Goal: Transaction & Acquisition: Subscribe to service/newsletter

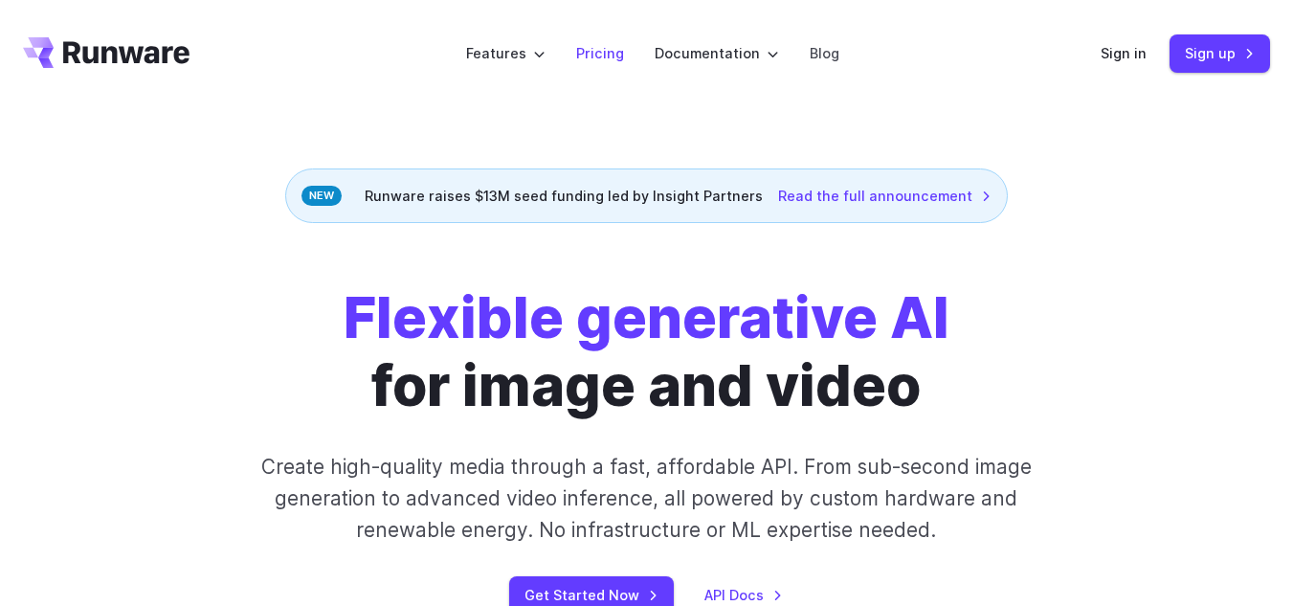
click at [622, 57] on link "Pricing" at bounding box center [600, 53] width 48 height 22
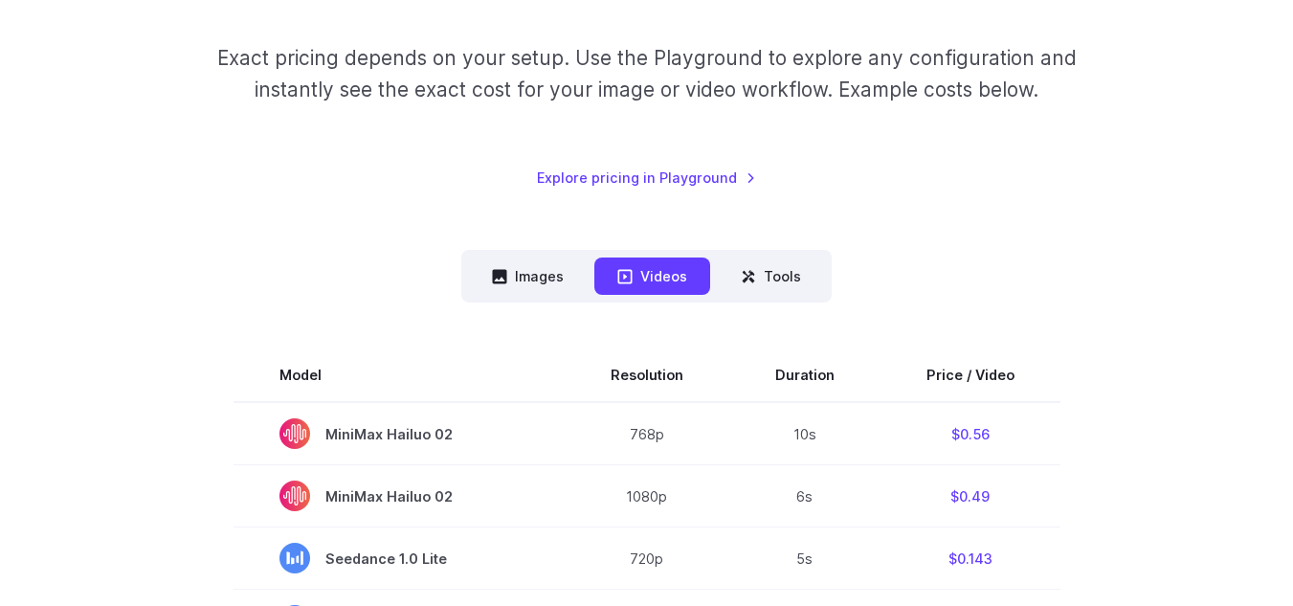
scroll to position [287, 0]
click at [768, 274] on button "Tools" at bounding box center [771, 275] width 106 height 37
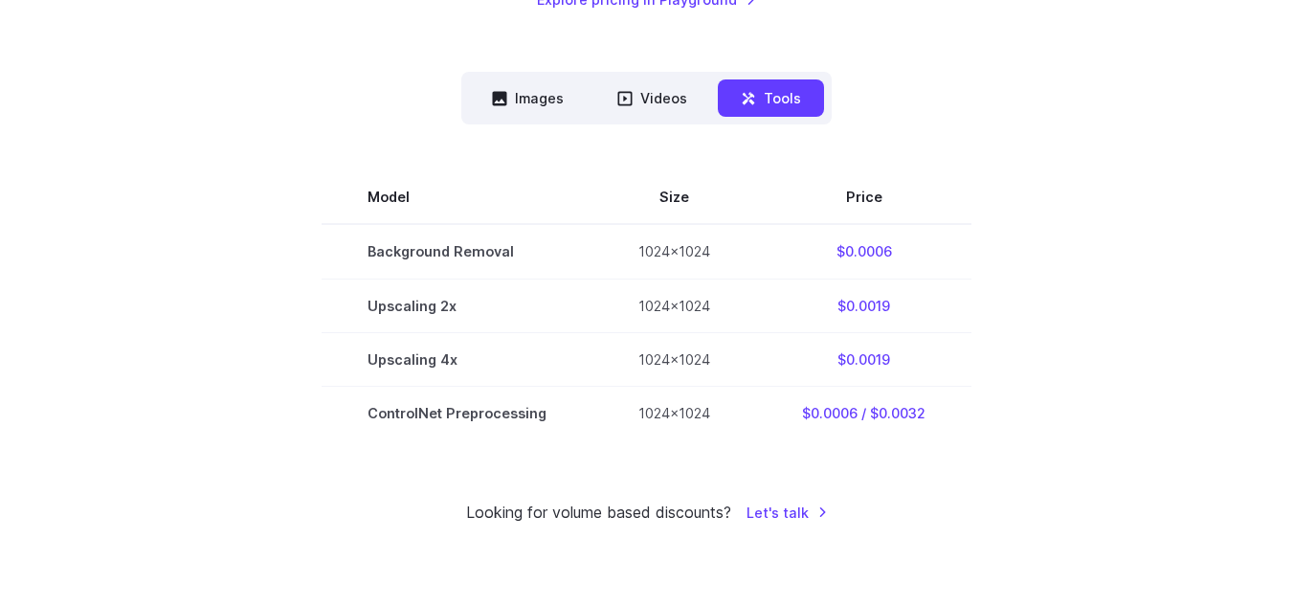
scroll to position [479, 0]
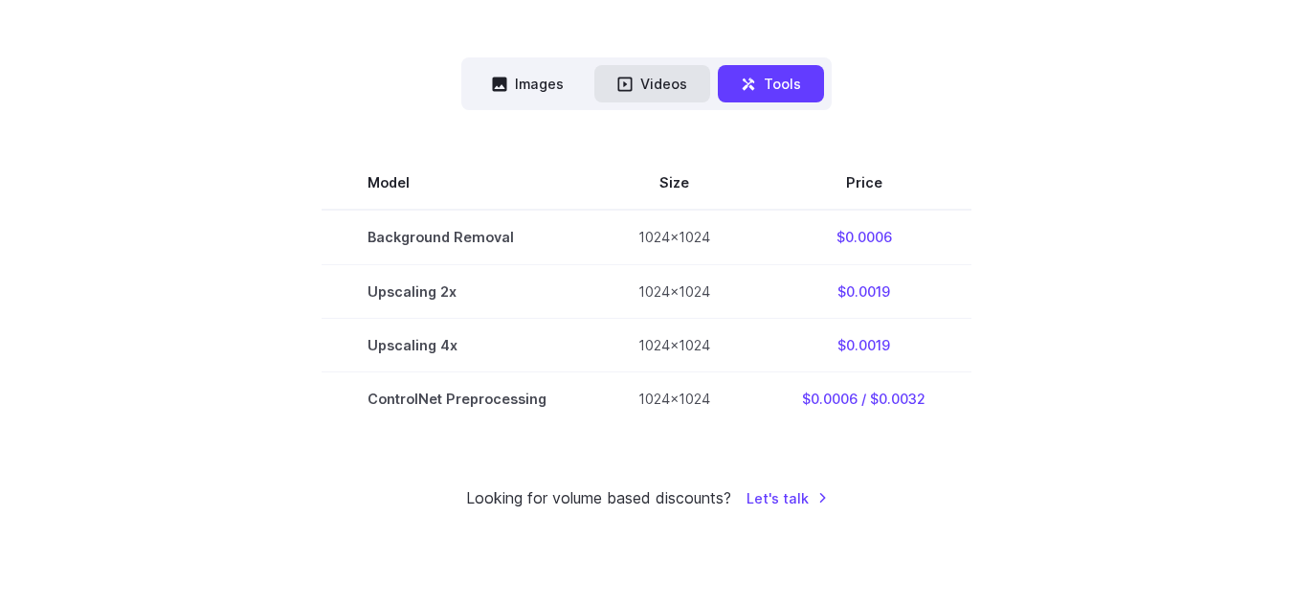
click at [665, 75] on button "Videos" at bounding box center [652, 83] width 116 height 37
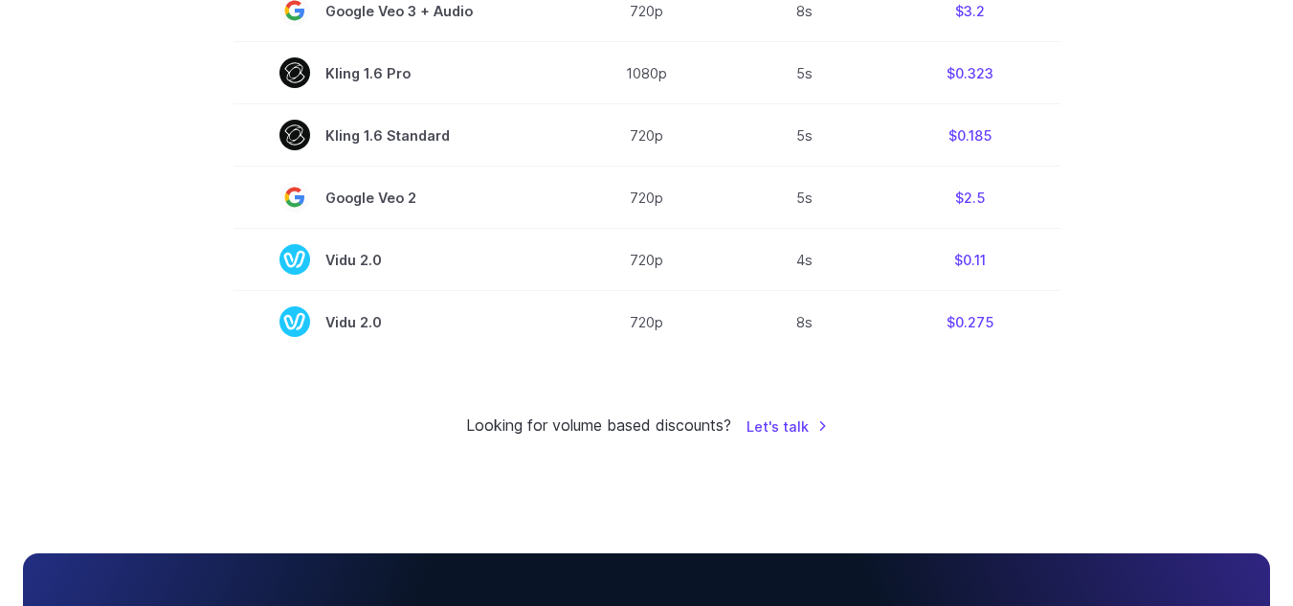
scroll to position [1627, 0]
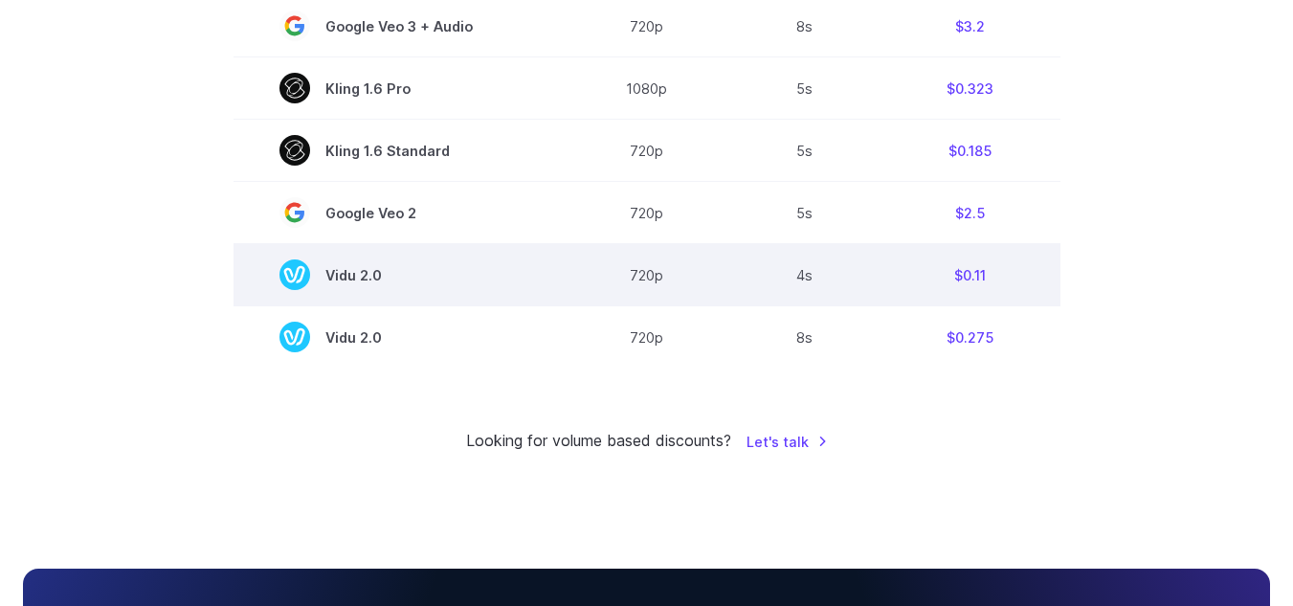
click at [611, 291] on td "720p" at bounding box center [647, 275] width 165 height 62
click at [815, 269] on td "4s" at bounding box center [804, 275] width 151 height 62
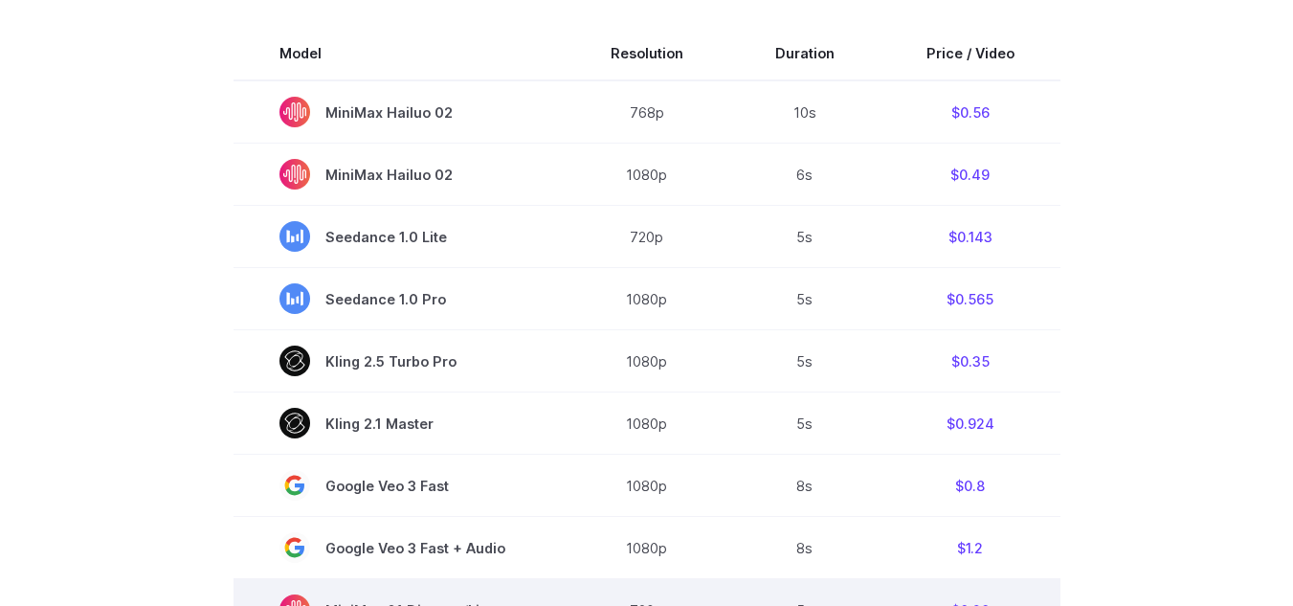
scroll to position [574, 0]
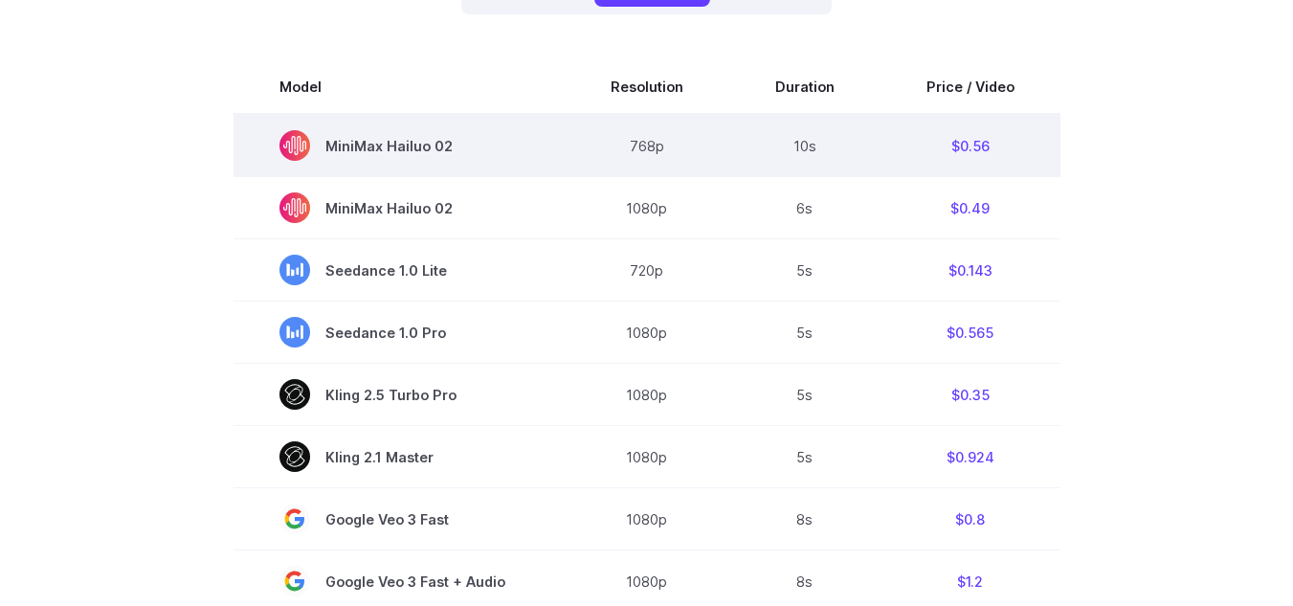
click at [941, 163] on td "$0.56" at bounding box center [971, 145] width 180 height 63
click at [953, 153] on td "$0.56" at bounding box center [971, 145] width 180 height 63
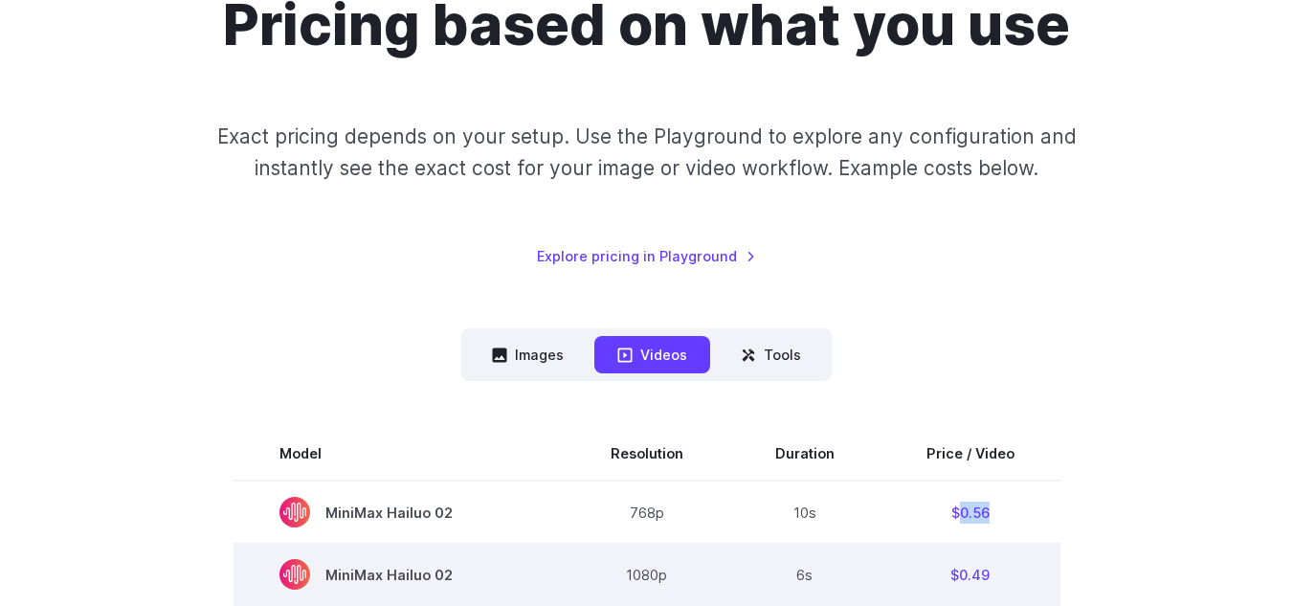
scroll to position [191, 0]
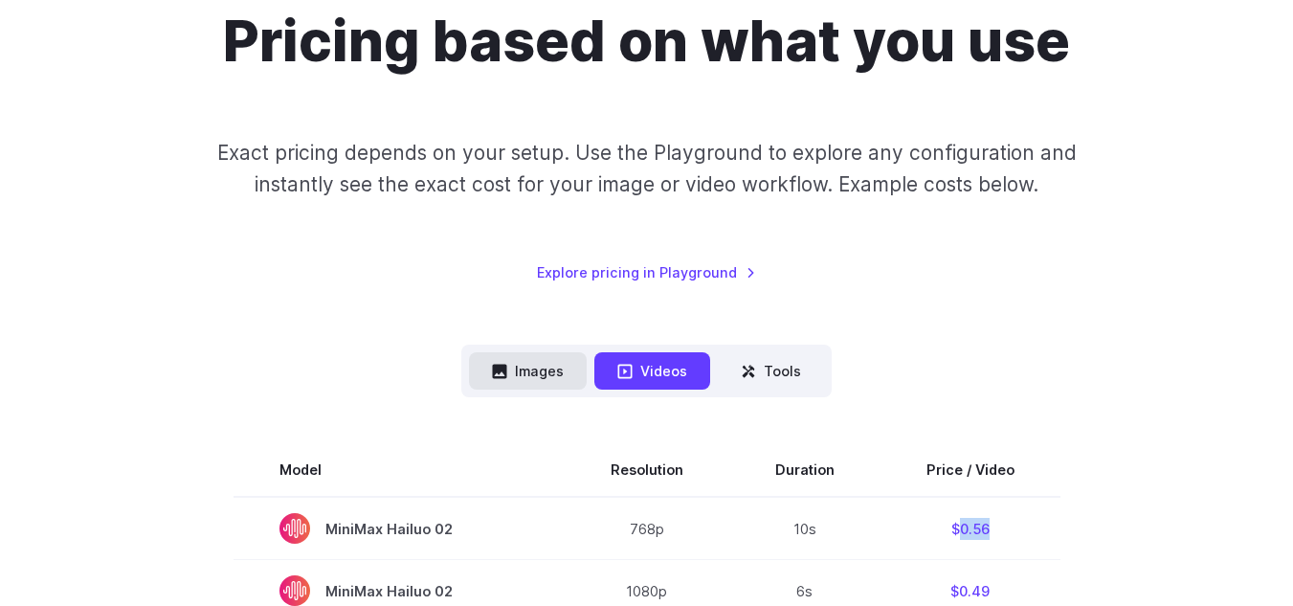
click at [550, 364] on button "Images" at bounding box center [528, 370] width 118 height 37
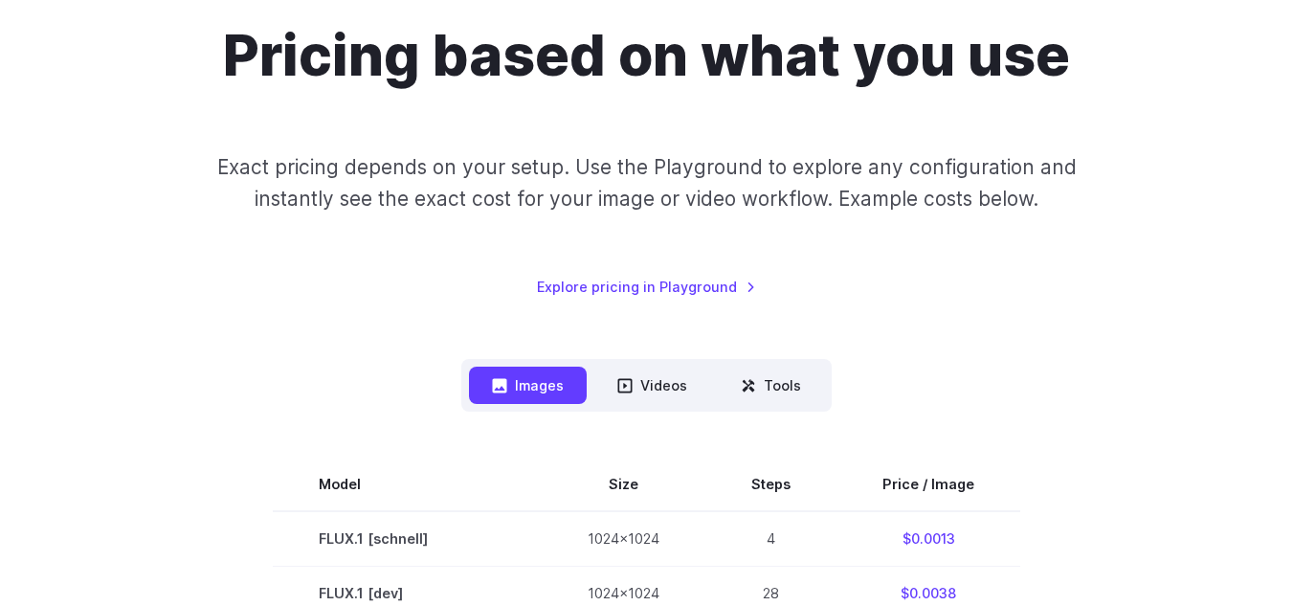
scroll to position [0, 0]
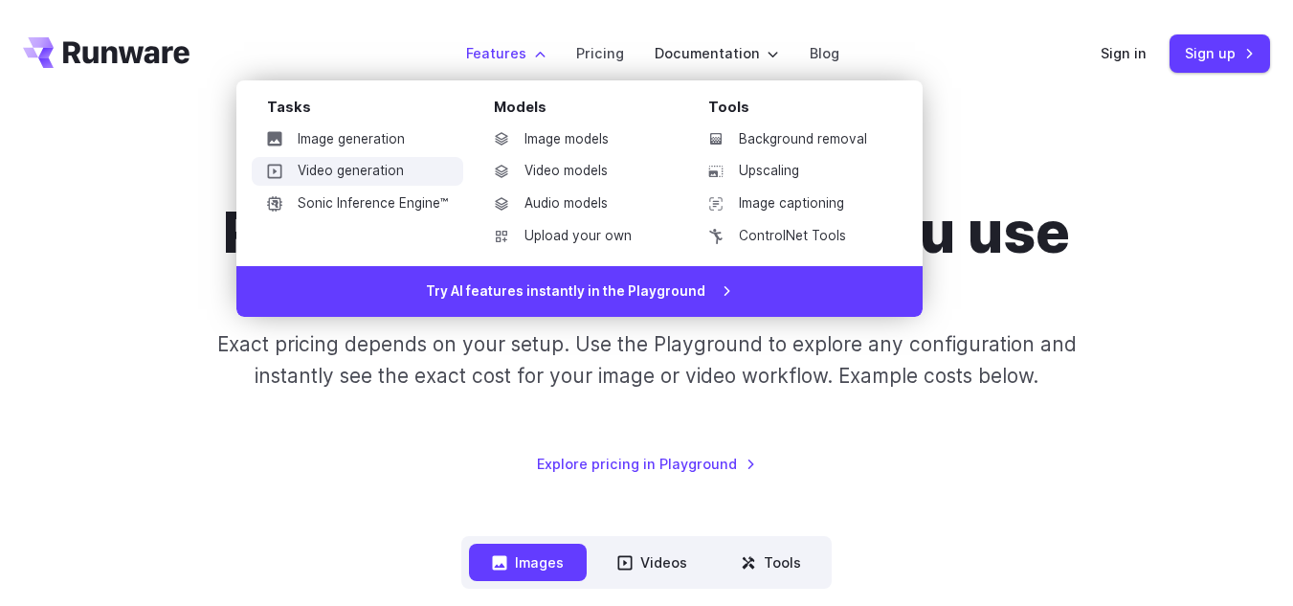
click at [380, 166] on link "Video generation" at bounding box center [358, 171] width 212 height 29
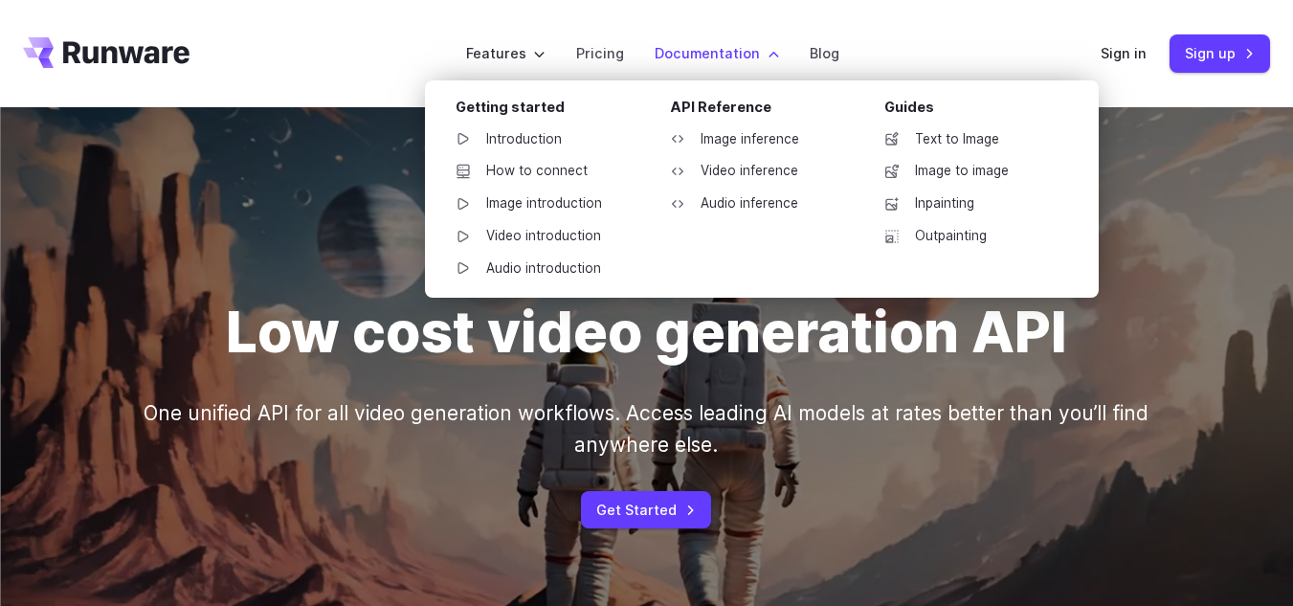
click at [776, 53] on label "Documentation" at bounding box center [717, 53] width 124 height 22
click at [749, 179] on link "Video inference" at bounding box center [754, 171] width 199 height 29
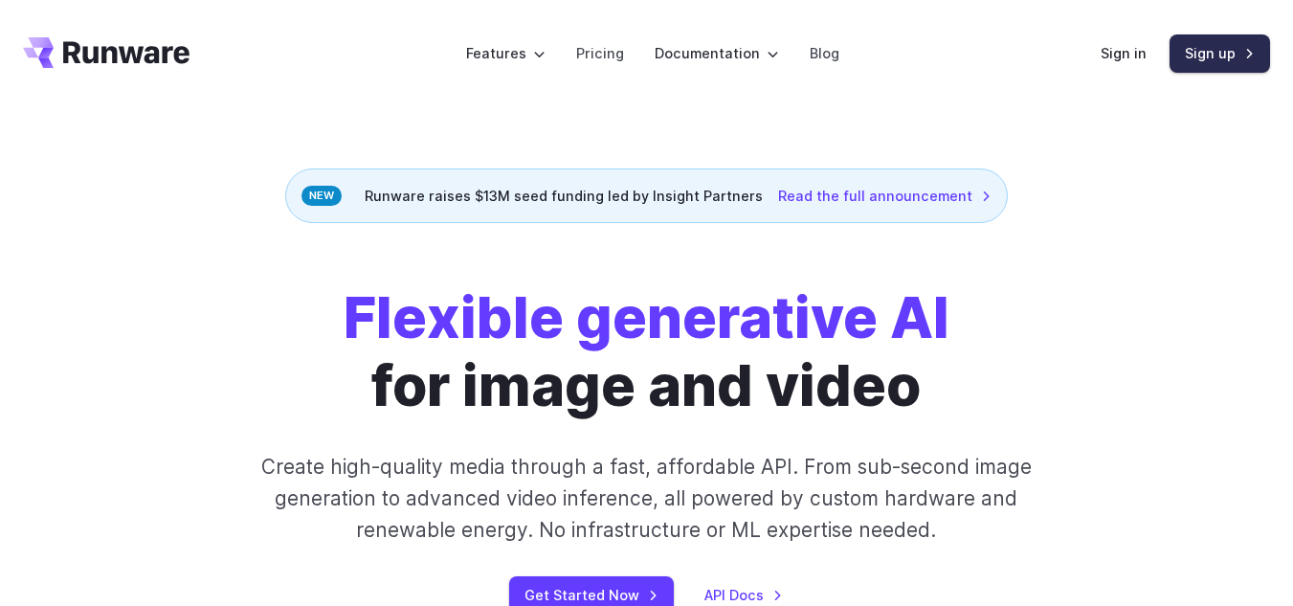
click at [1204, 55] on link "Sign up" at bounding box center [1220, 52] width 101 height 37
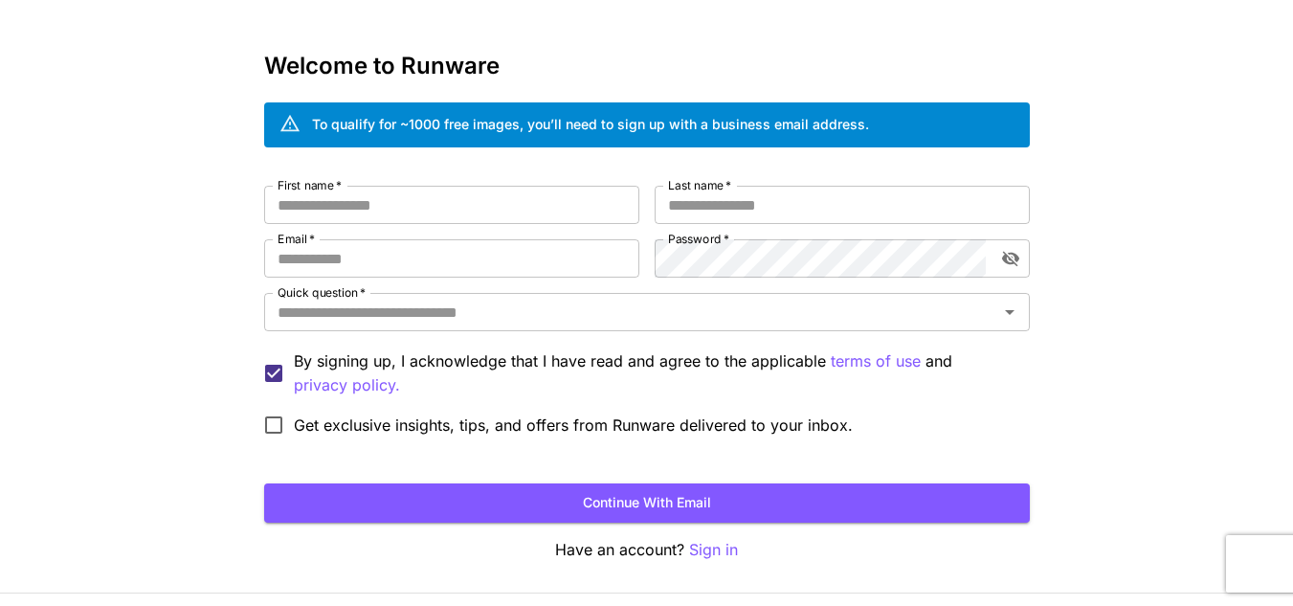
scroll to position [115, 0]
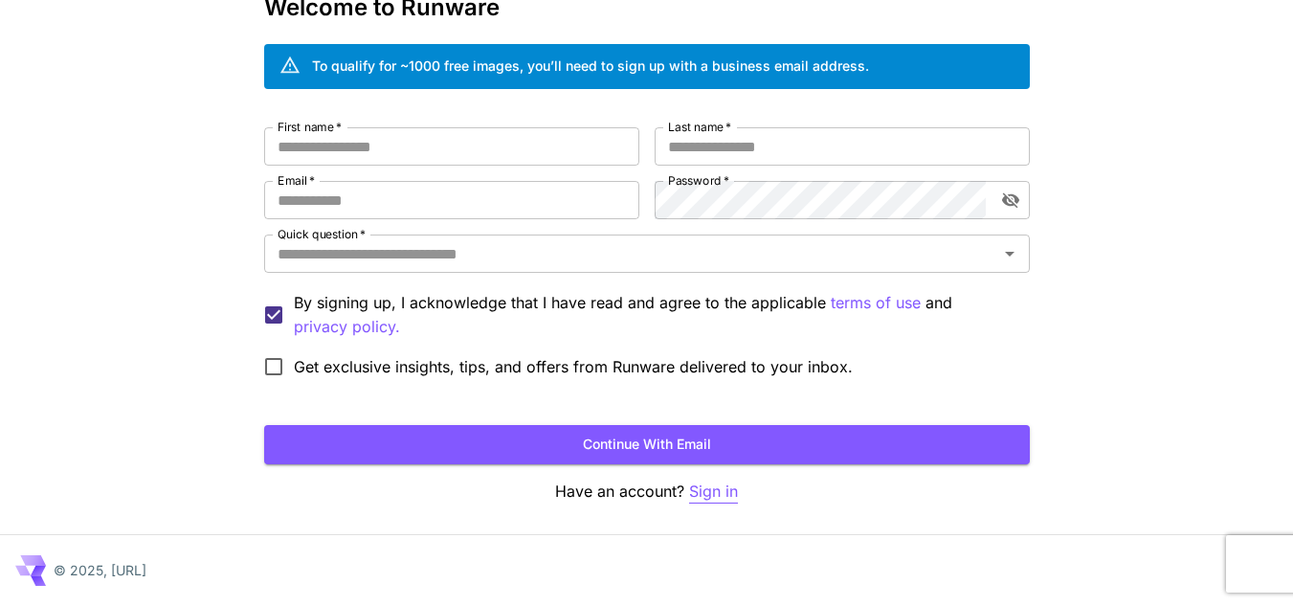
click at [706, 489] on p "Sign in" at bounding box center [713, 492] width 49 height 24
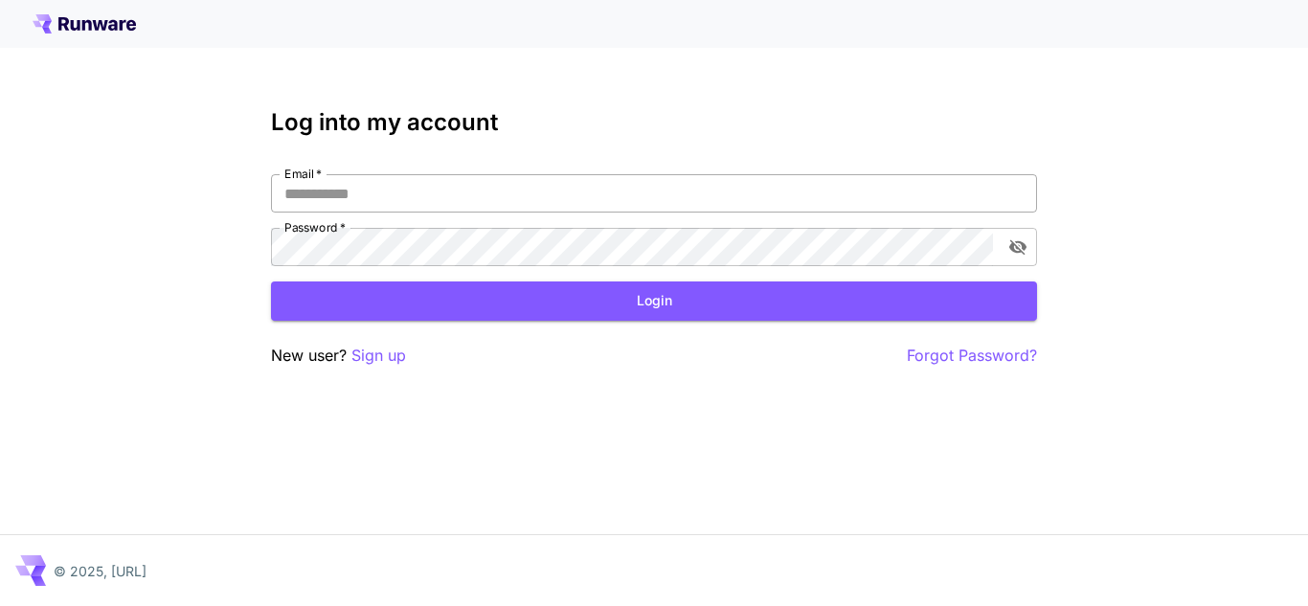
click at [576, 206] on input "Email   *" at bounding box center [654, 193] width 766 height 38
click at [391, 361] on p "Sign up" at bounding box center [378, 356] width 55 height 24
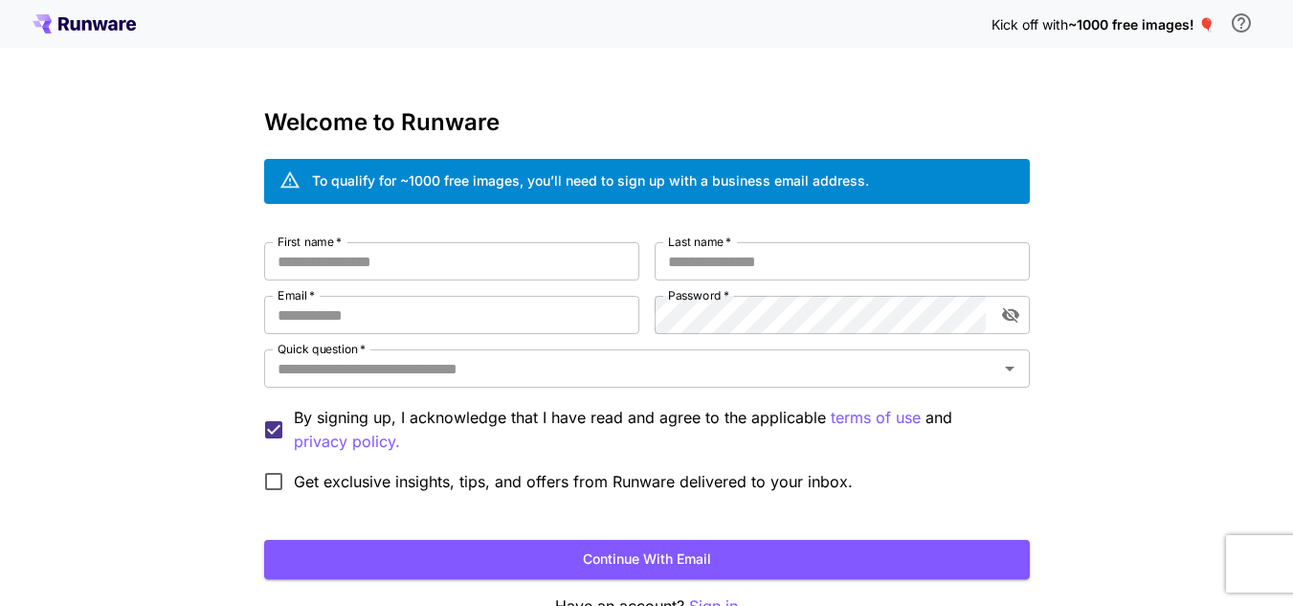
click at [1098, 25] on span "~1000 free images! 🎈" at bounding box center [1141, 24] width 146 height 16
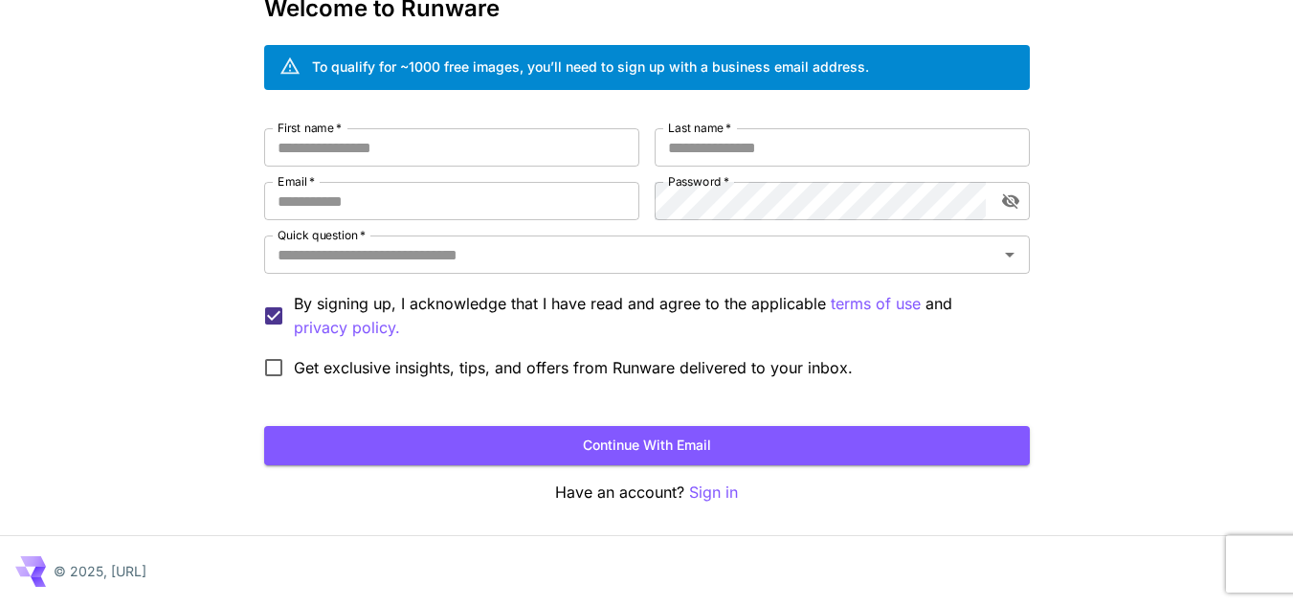
scroll to position [115, 0]
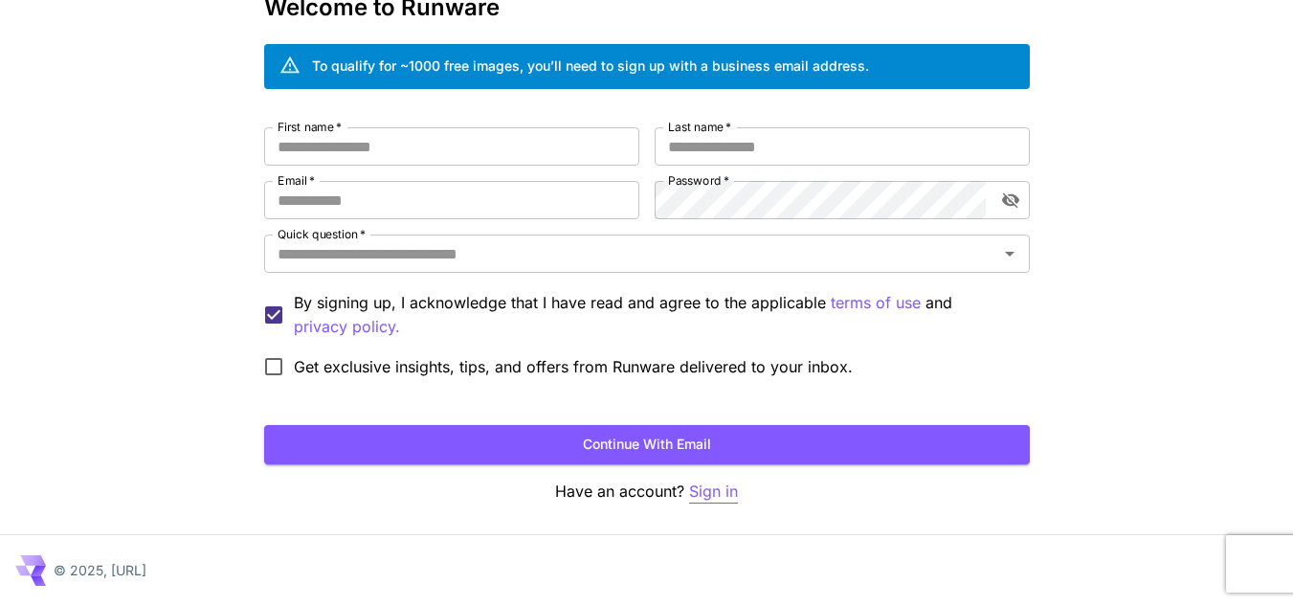
click at [727, 494] on p "Sign in" at bounding box center [713, 492] width 49 height 24
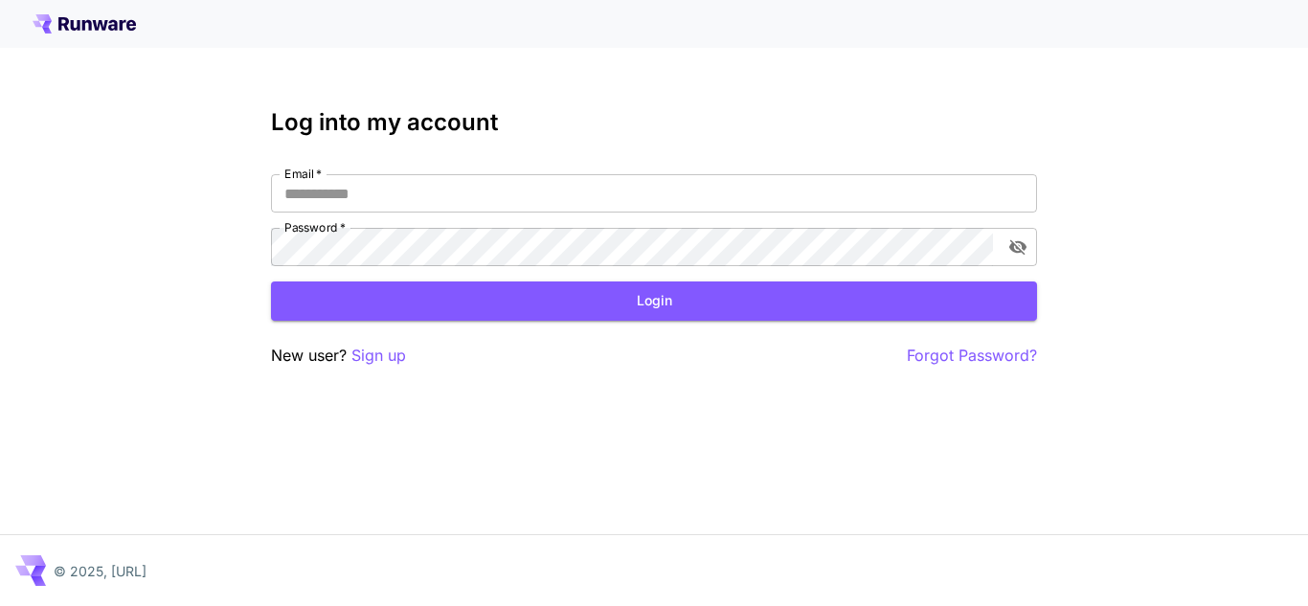
click at [62, 9] on div at bounding box center [654, 24] width 1308 height 48
click at [71, 17] on icon at bounding box center [84, 23] width 103 height 19
